Goal: Navigation & Orientation: Find specific page/section

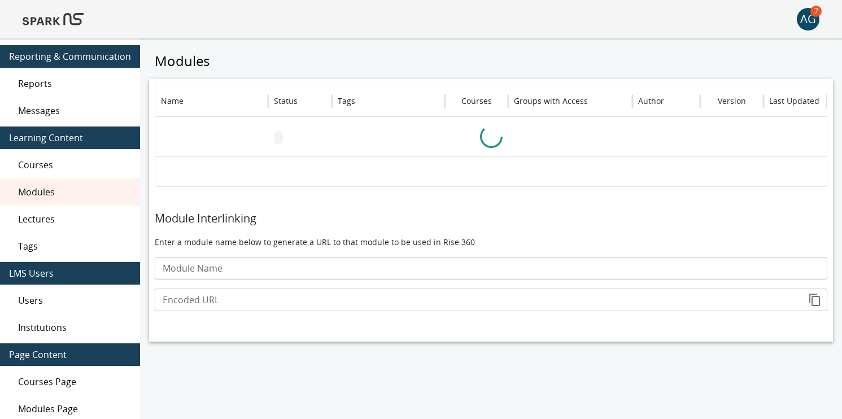
click at [64, 16] on img at bounding box center [53, 19] width 61 height 27
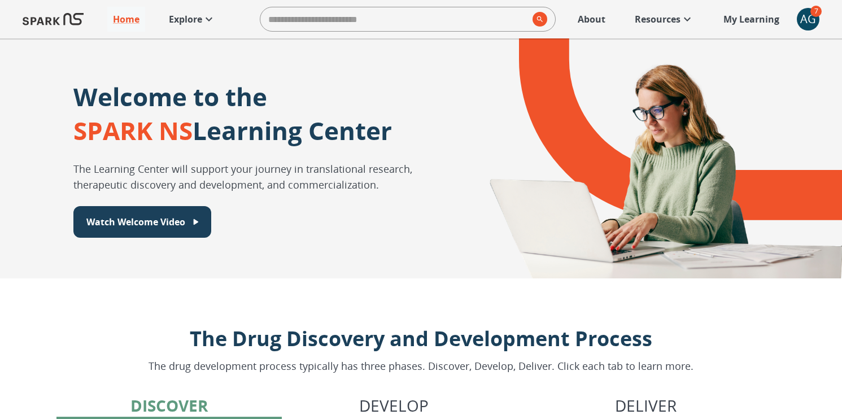
click at [192, 18] on p "Explore" at bounding box center [185, 19] width 33 height 14
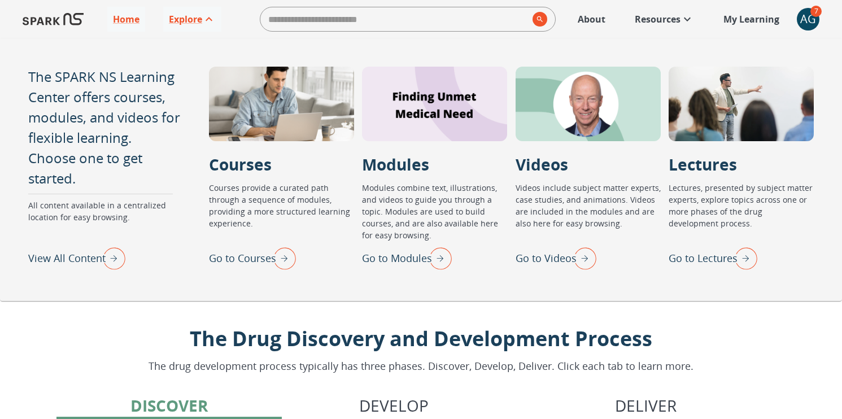
click at [58, 252] on p "View All Content" at bounding box center [66, 258] width 77 height 15
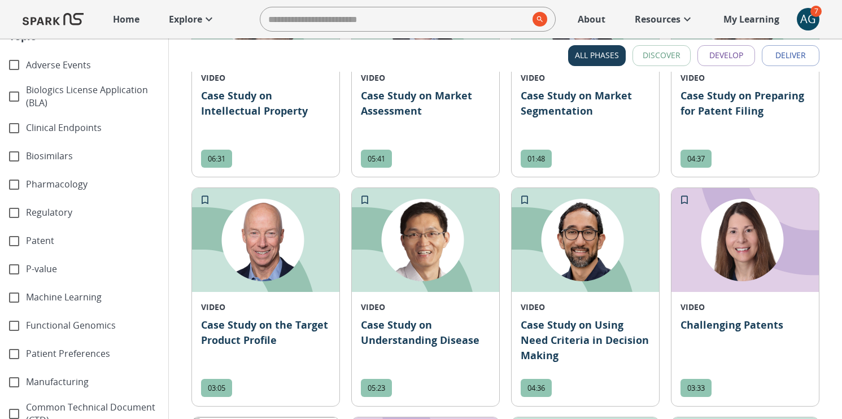
scroll to position [1168, 0]
